Goal: Task Accomplishment & Management: Manage account settings

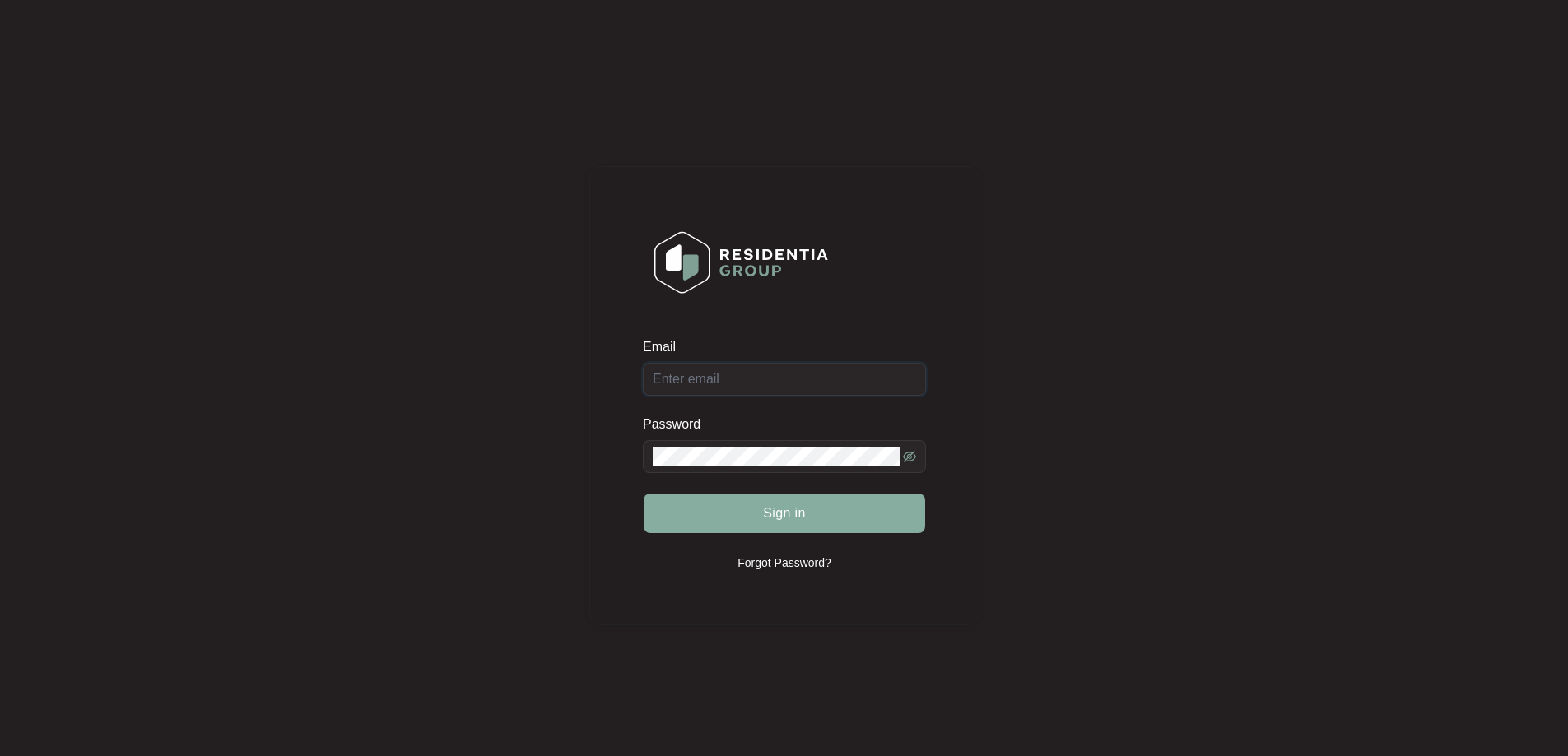
type input "[EMAIL_ADDRESS][DOMAIN_NAME]"
click at [718, 501] on button "Sign in" at bounding box center [784, 513] width 281 height 39
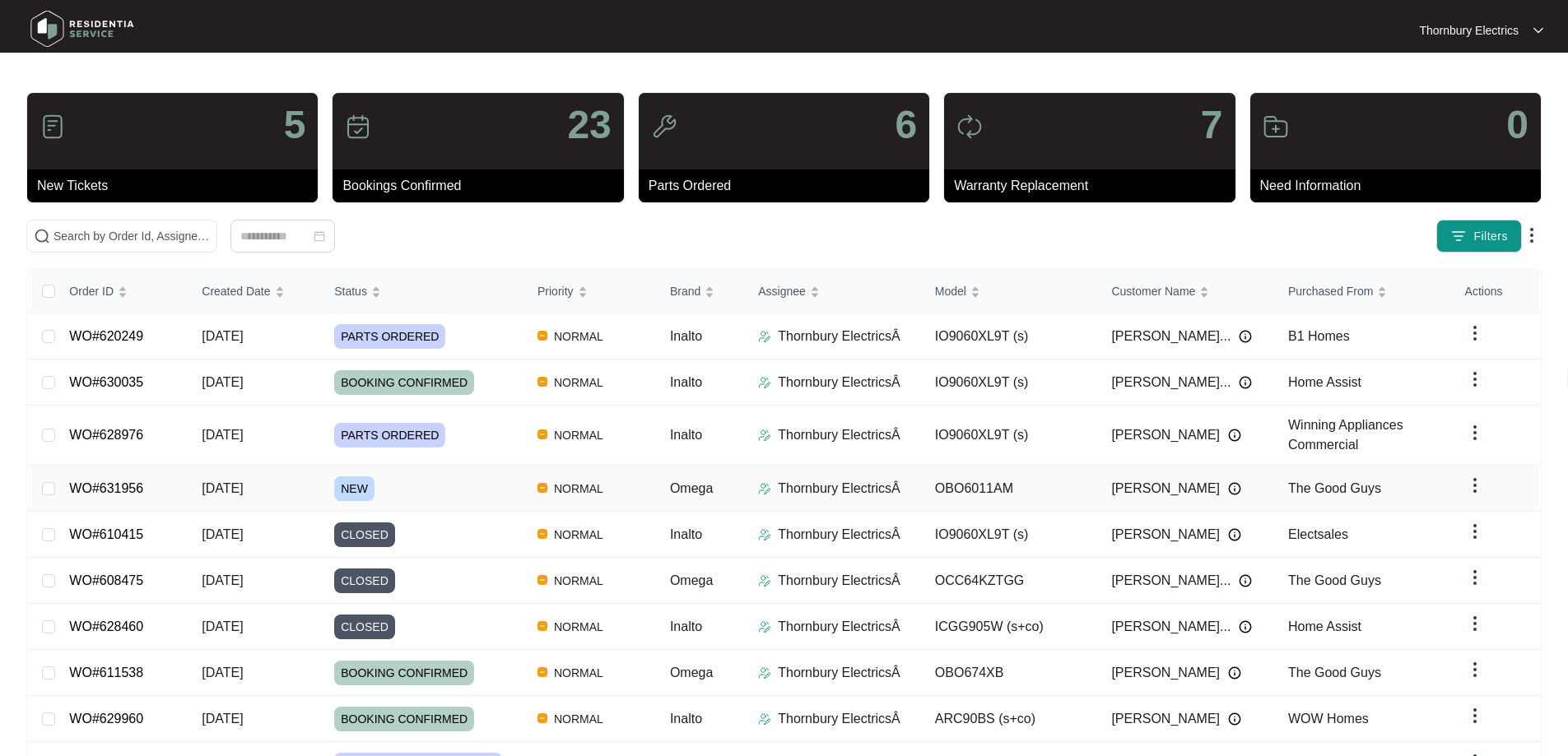
click at [348, 484] on span "NEW" at bounding box center [355, 489] width 40 height 25
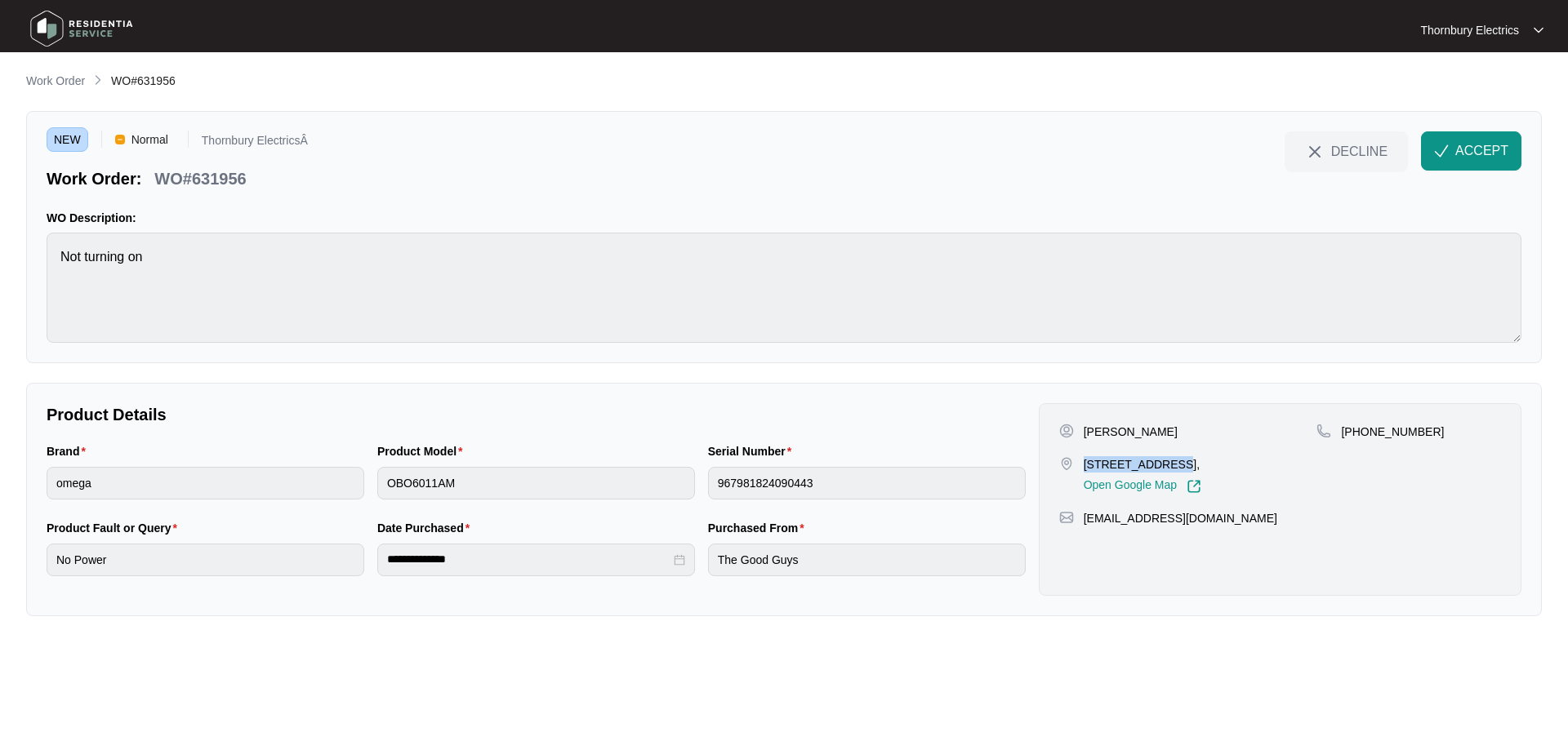
drag, startPoint x: 1084, startPoint y: 465, endPoint x: 1192, endPoint y: 459, distance: 108.2
click at [1192, 459] on p "[STREET_ADDRESS]," at bounding box center [1143, 464] width 118 height 16
copy p "8 CORONET COURT"
drag, startPoint x: 1449, startPoint y: 161, endPoint x: 1459, endPoint y: 162, distance: 10.0
click at [1449, 161] on button "ACCEPT" at bounding box center [1471, 151] width 101 height 39
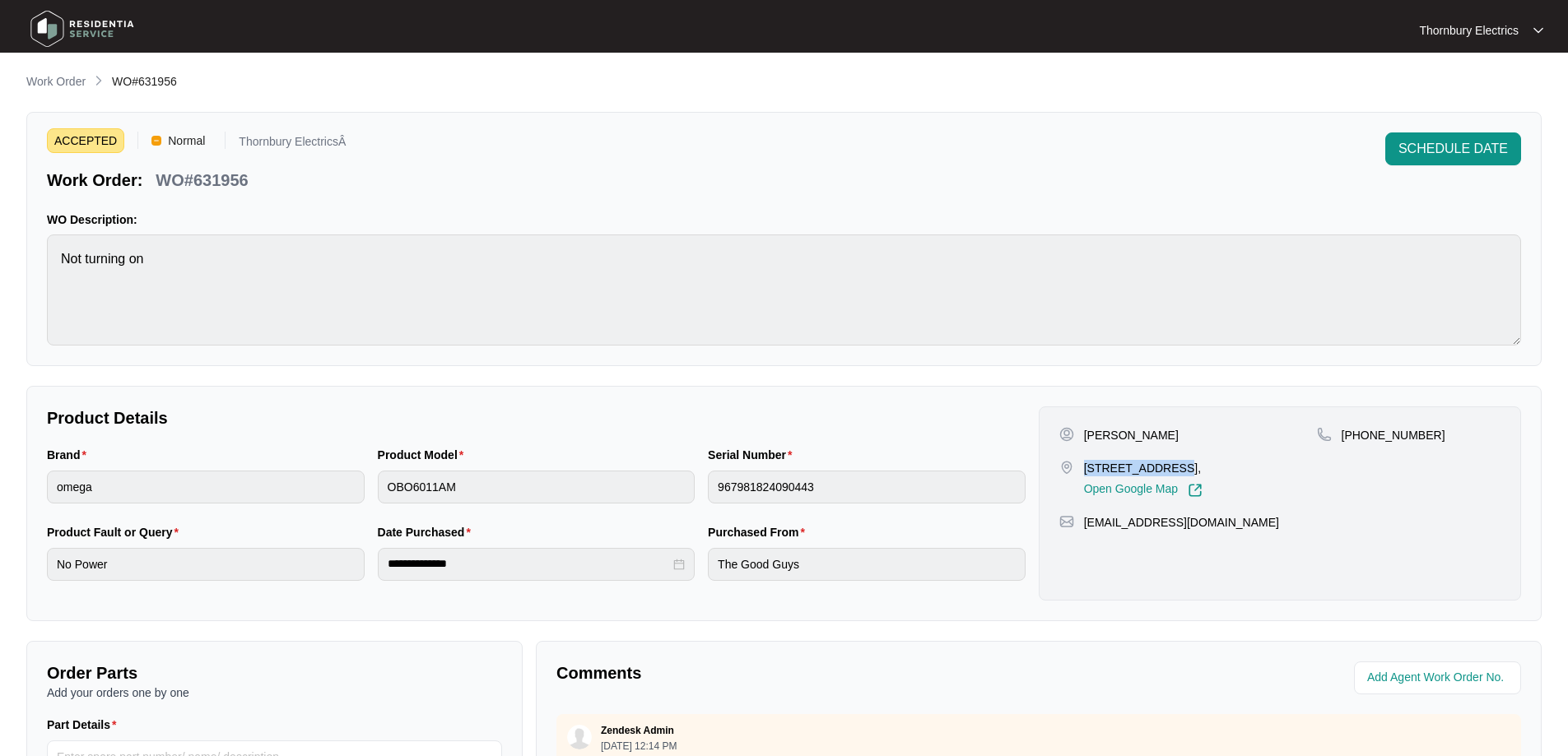
click at [216, 181] on p "WO#631956" at bounding box center [202, 181] width 92 height 23
copy p "631956"
click at [1094, 435] on p "[PERSON_NAME]" at bounding box center [1131, 435] width 95 height 16
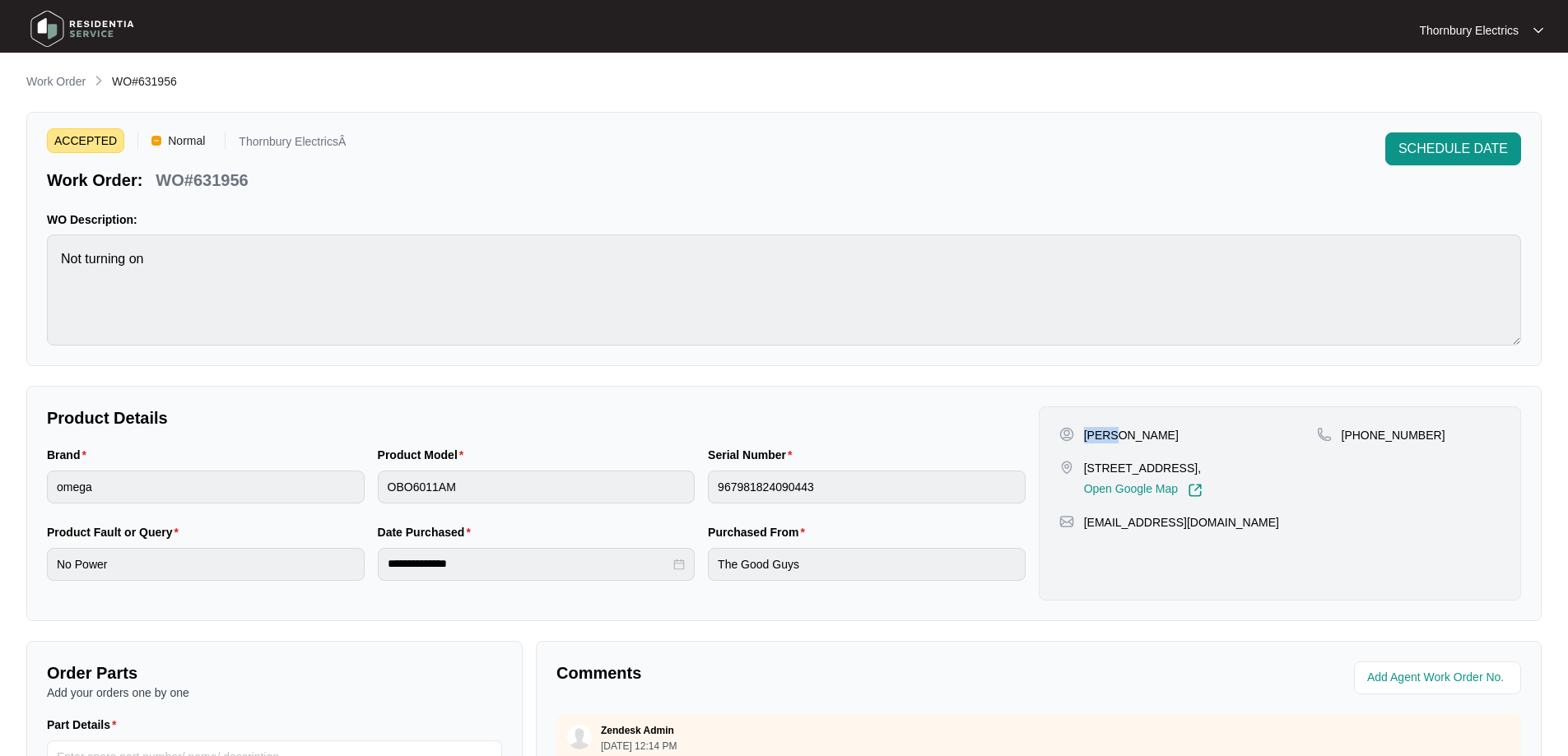
copy p "Amit"
click at [1119, 441] on p "[PERSON_NAME]" at bounding box center [1131, 435] width 95 height 16
copy p "Gohir"
drag, startPoint x: 1419, startPoint y: 436, endPoint x: 1364, endPoint y: 443, distance: 55.4
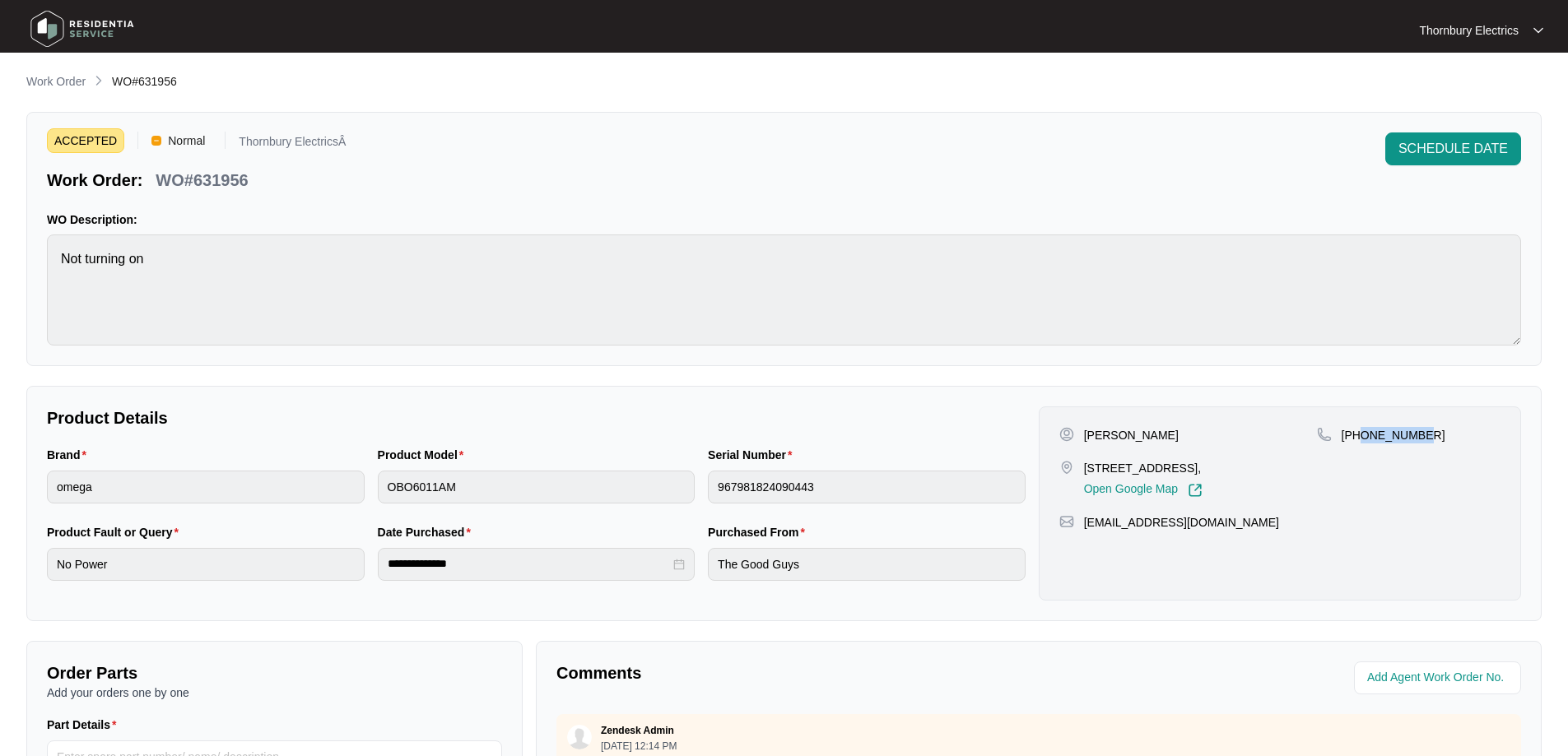
click at [1364, 443] on div "[PHONE_NUMBER]" at bounding box center [1409, 435] width 184 height 16
copy p "416422281"
drag, startPoint x: 1198, startPoint y: 518, endPoint x: 1083, endPoint y: 536, distance: 116.4
click at [1083, 536] on div "[PERSON_NAME] [STREET_ADDRESS], Open Google Map [PHONE_NUMBER] [EMAIL_ADDRESS][…" at bounding box center [1280, 503] width 483 height 194
copy p "[EMAIL_ADDRESS][DOMAIN_NAME]"
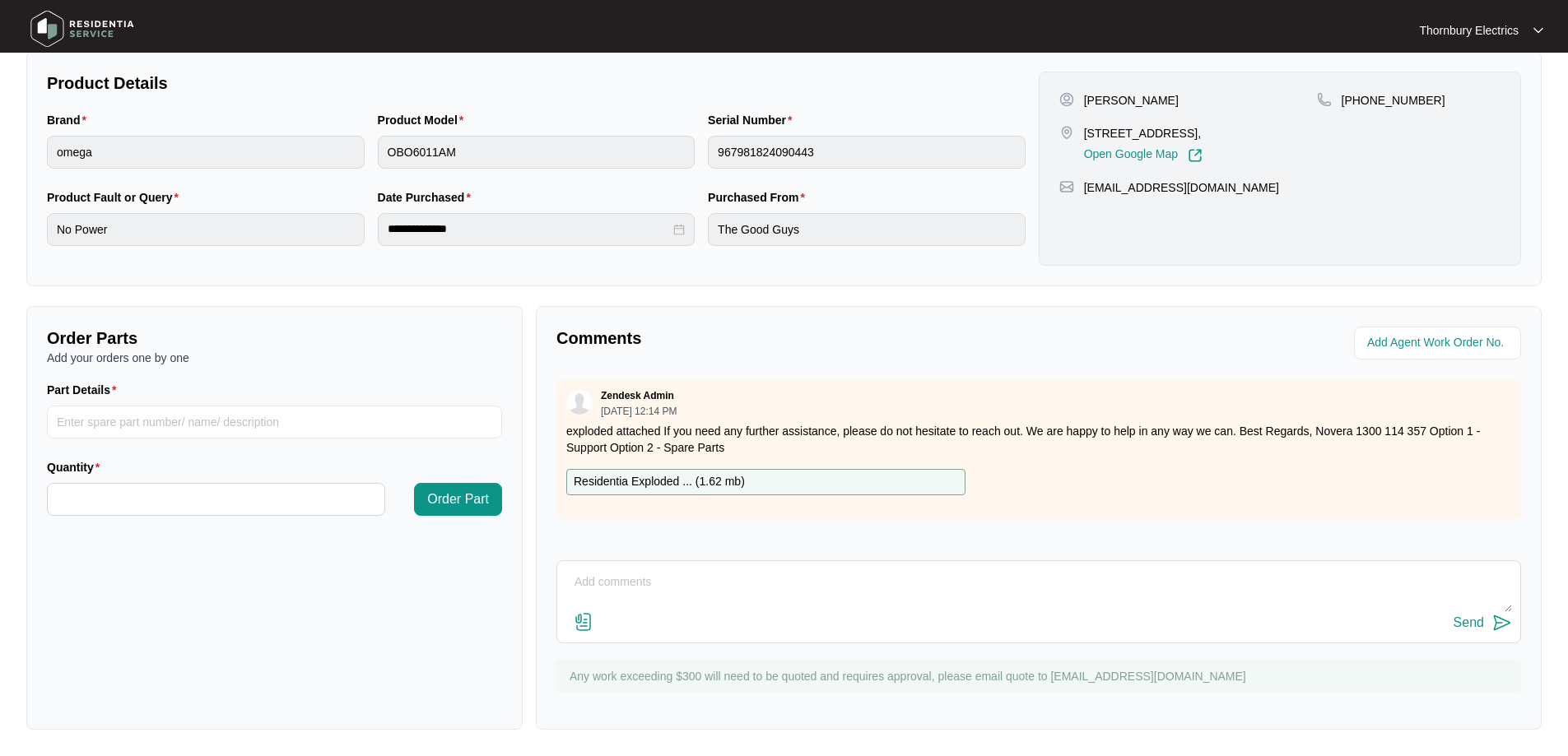
scroll to position [335, 0]
click at [777, 482] on div "Residentia Exploded ... ( 1.62 mb )" at bounding box center [766, 483] width 400 height 27
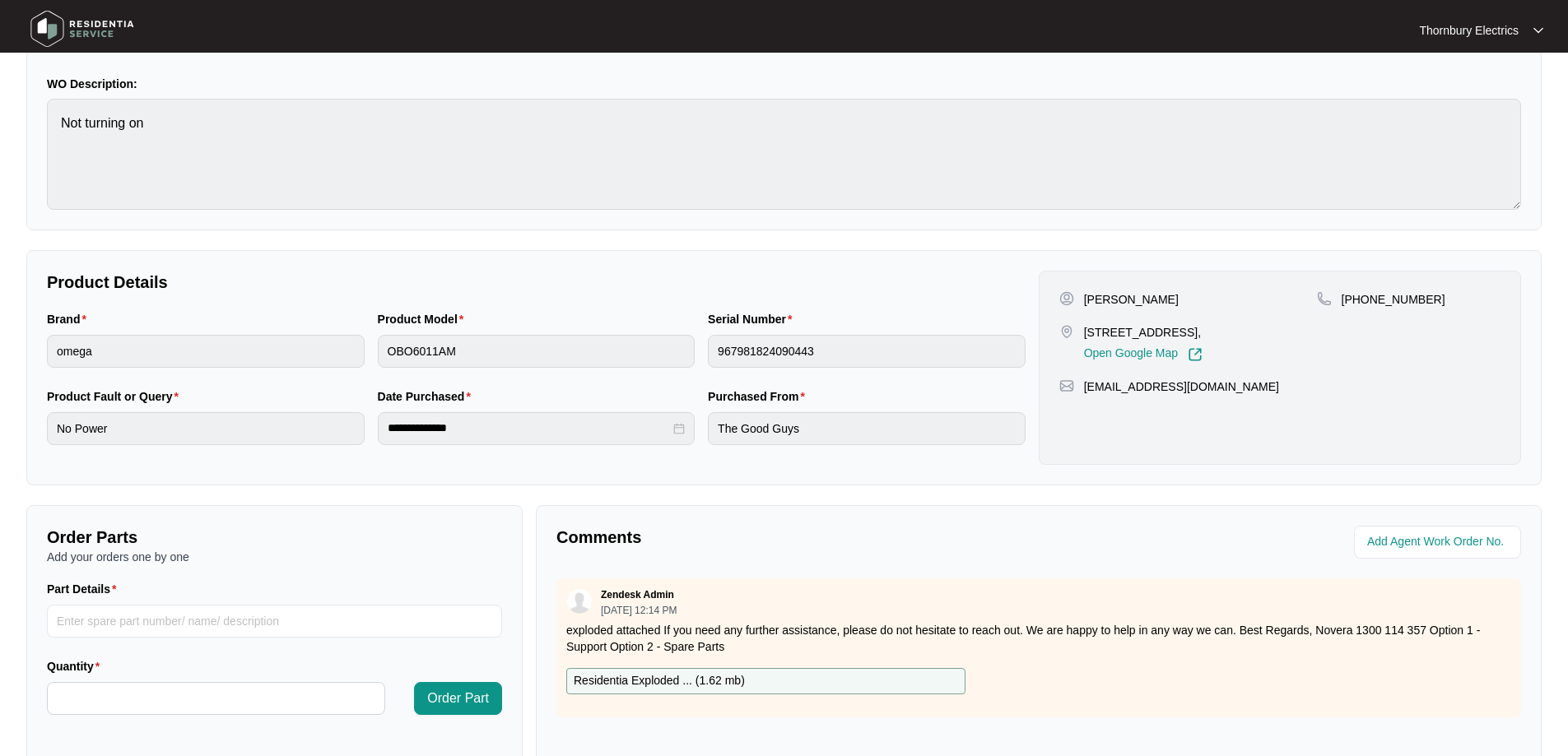
scroll to position [0, 0]
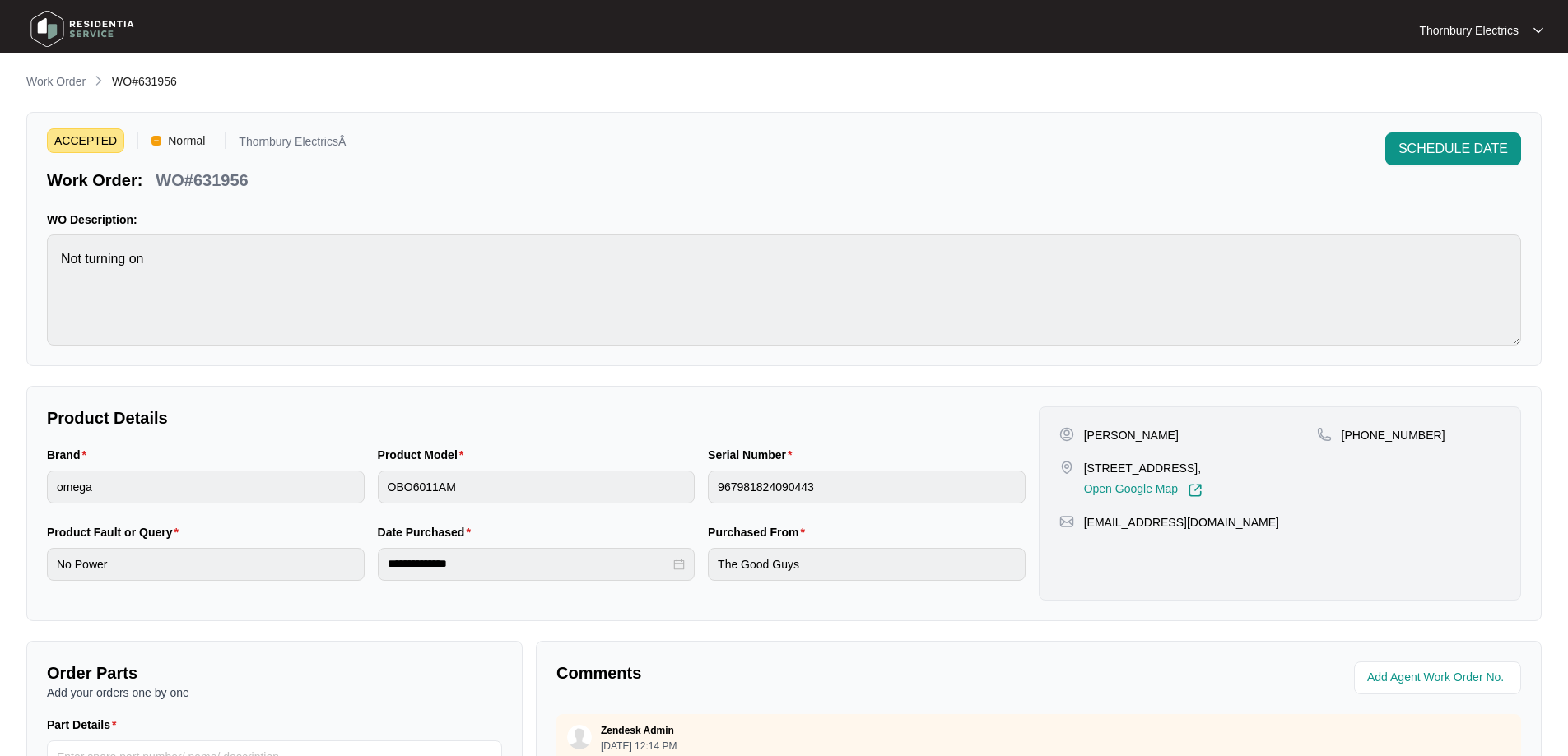
click at [70, 94] on div "**********" at bounding box center [784, 569] width 1515 height 992
